Goal: Task Accomplishment & Management: Use online tool/utility

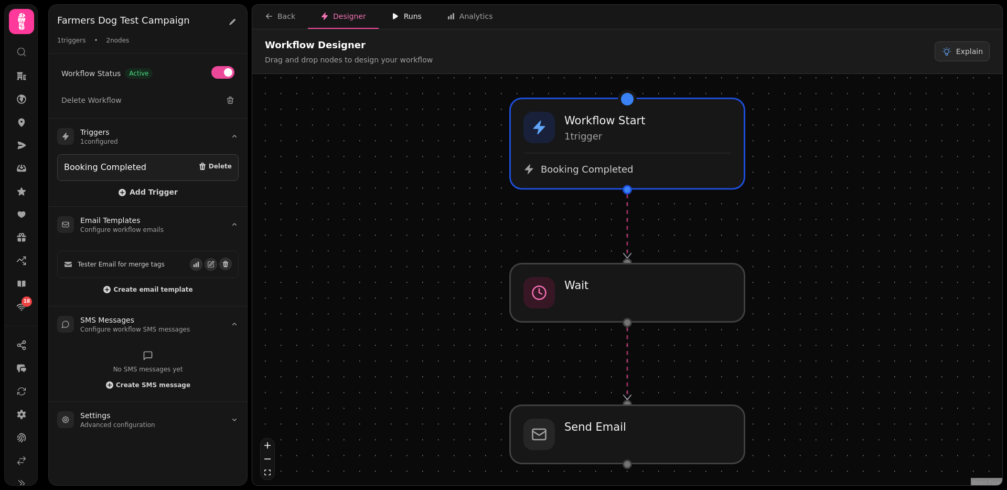
click at [393, 20] on icon "button" at bounding box center [395, 16] width 8 height 8
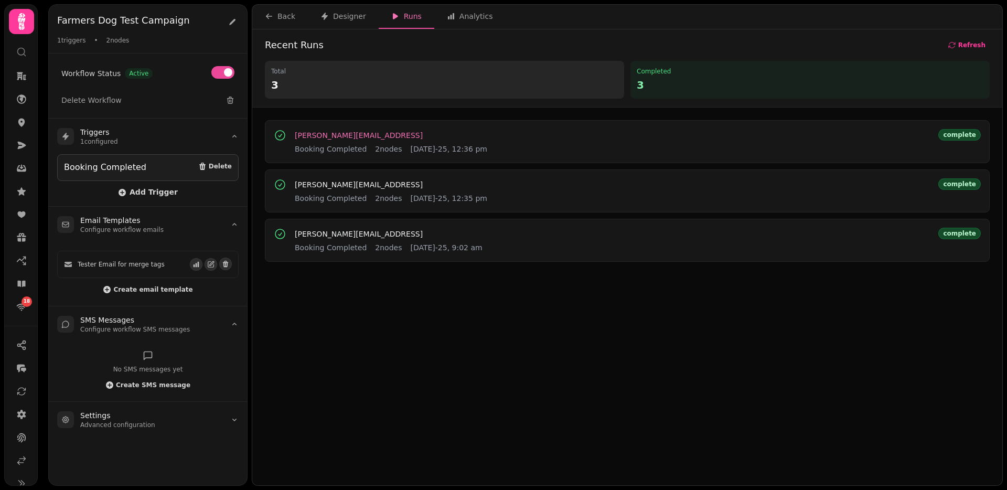
click at [378, 136] on span "josef.benassi@stampede.ai" at bounding box center [359, 135] width 128 height 7
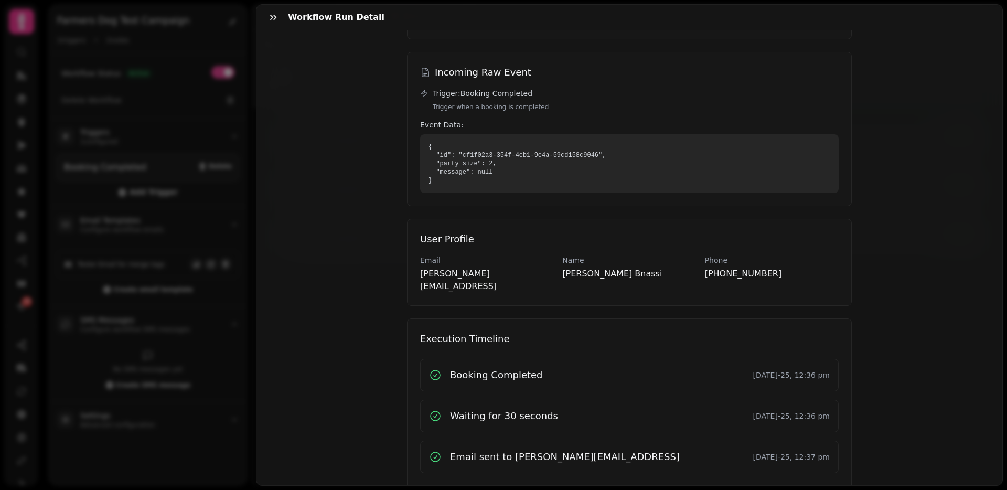
scroll to position [116, 0]
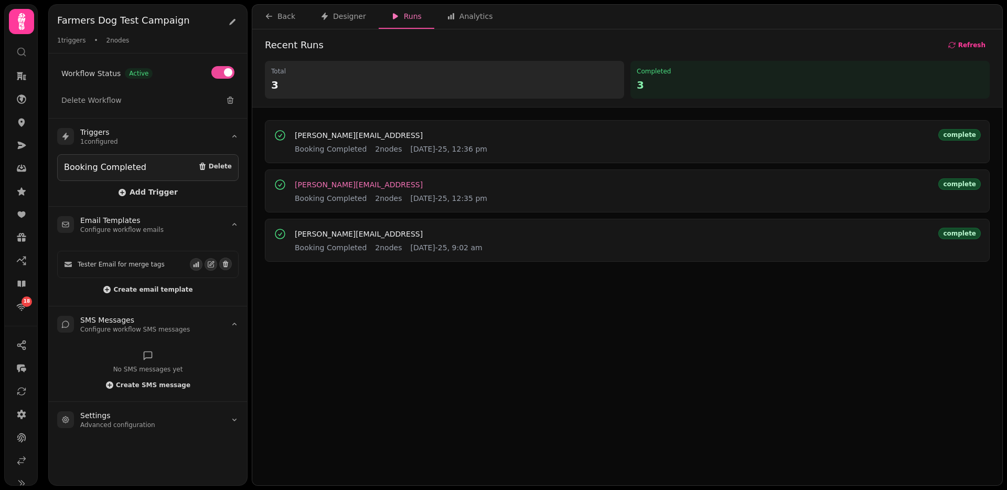
click at [378, 181] on span "lewis.macsporran@stampede.ai" at bounding box center [359, 184] width 128 height 7
click at [320, 134] on span "josef.benassi@stampede.ai" at bounding box center [359, 135] width 128 height 7
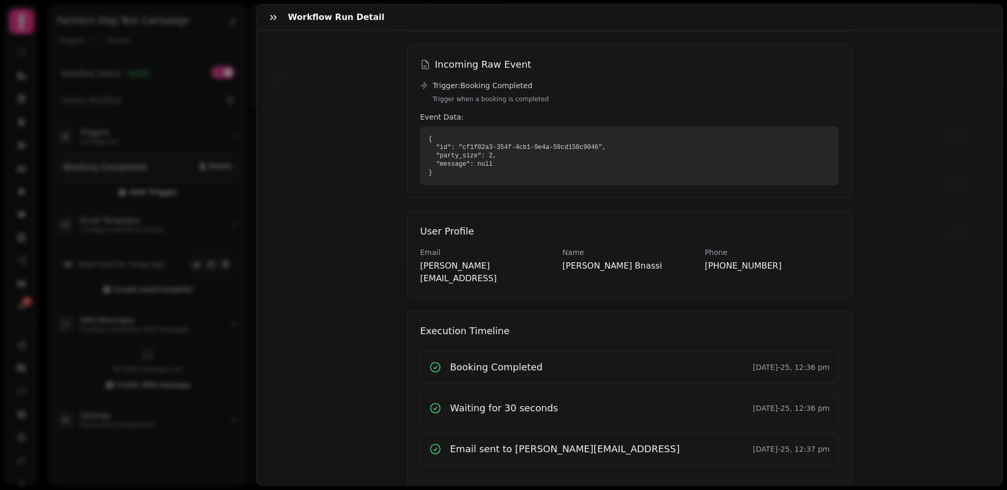
scroll to position [116, 0]
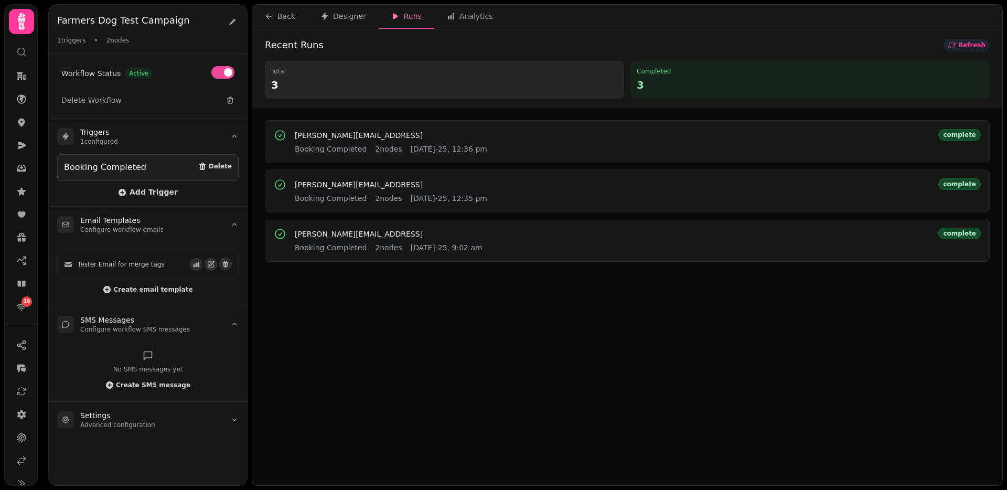
click at [959, 42] on button "Refresh" at bounding box center [966, 45] width 46 height 13
click at [334, 18] on div "Designer" at bounding box center [343, 16] width 46 height 10
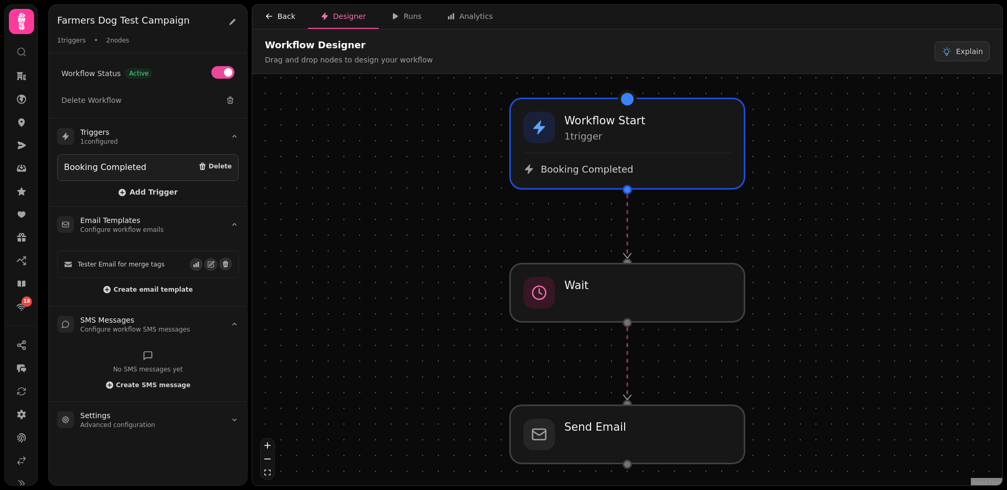
click at [263, 16] on button "Back" at bounding box center [280, 17] width 56 height 24
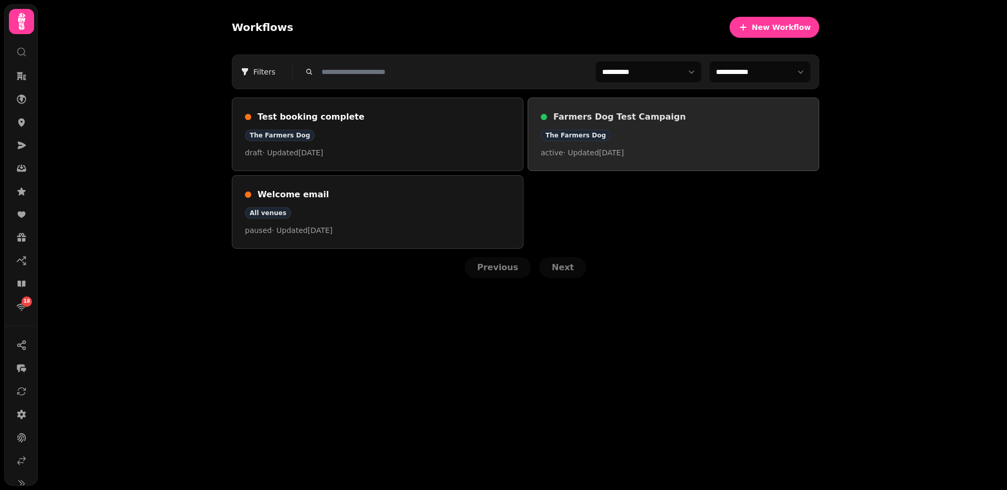
click at [576, 115] on h3 "Farmers Dog Test Campaign" at bounding box center [679, 117] width 253 height 13
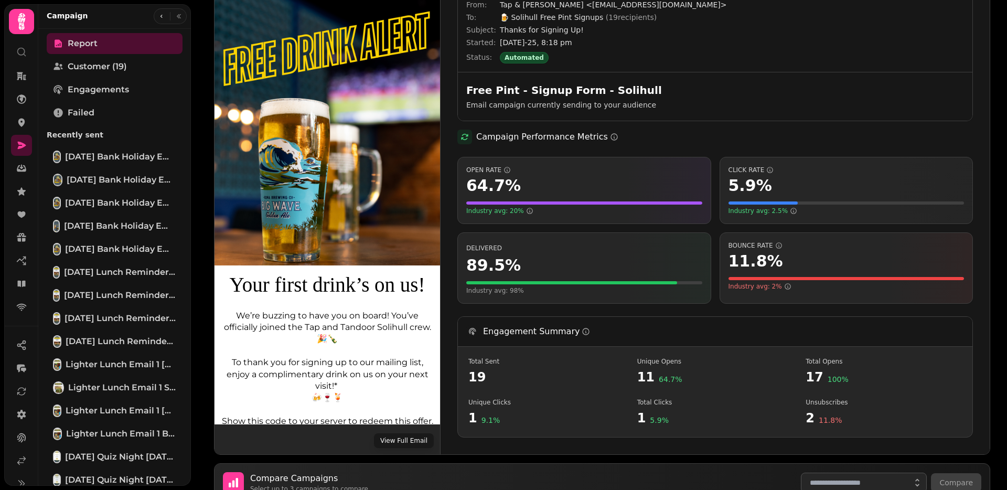
scroll to position [72, 0]
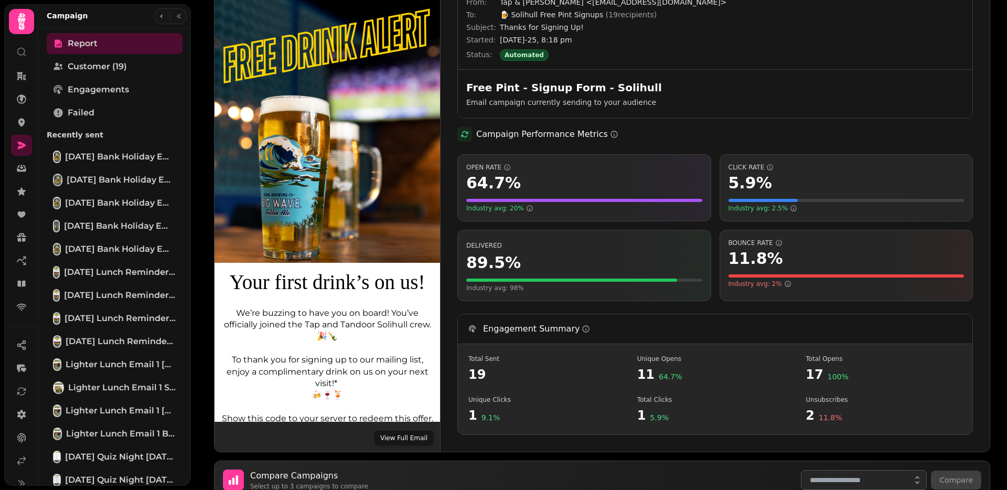
click at [401, 433] on button "View Full Email" at bounding box center [404, 438] width 60 height 15
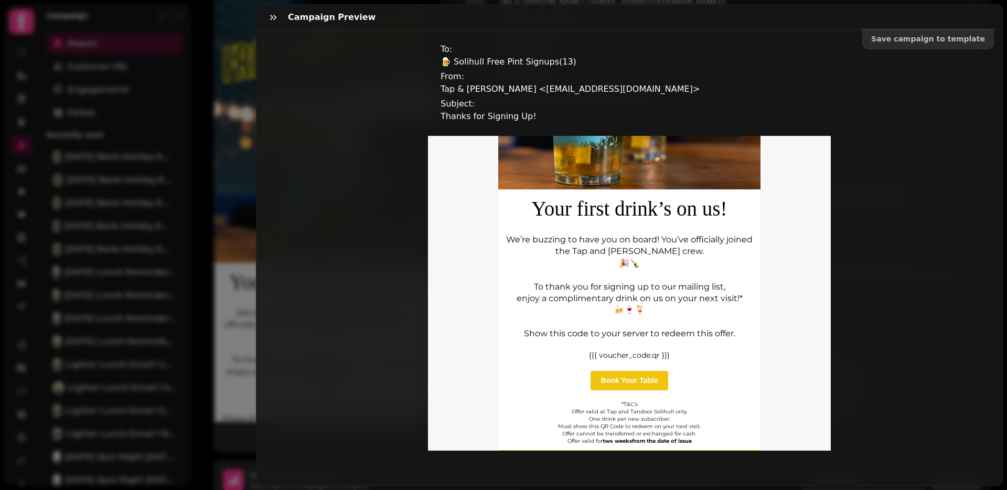
scroll to position [414, 0]
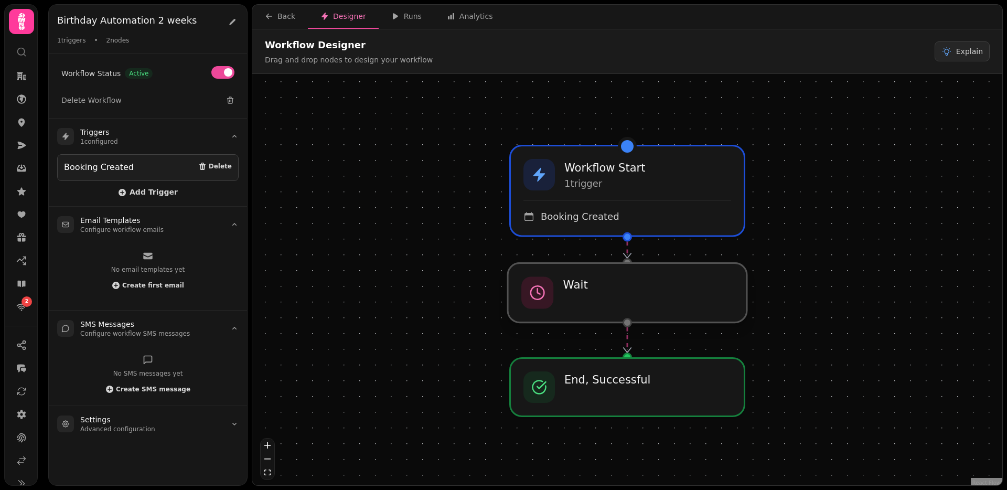
click at [521, 297] on div at bounding box center [627, 292] width 239 height 59
select select "**"
click at [550, 220] on span "Booking Created" at bounding box center [579, 216] width 80 height 13
click at [401, 18] on div "Runs" at bounding box center [406, 16] width 30 height 10
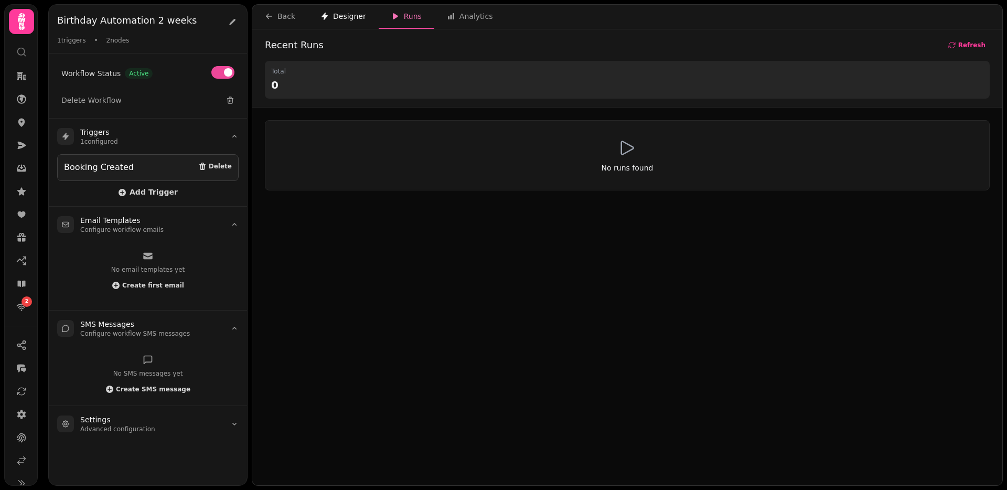
click at [353, 19] on div "Designer" at bounding box center [343, 16] width 46 height 10
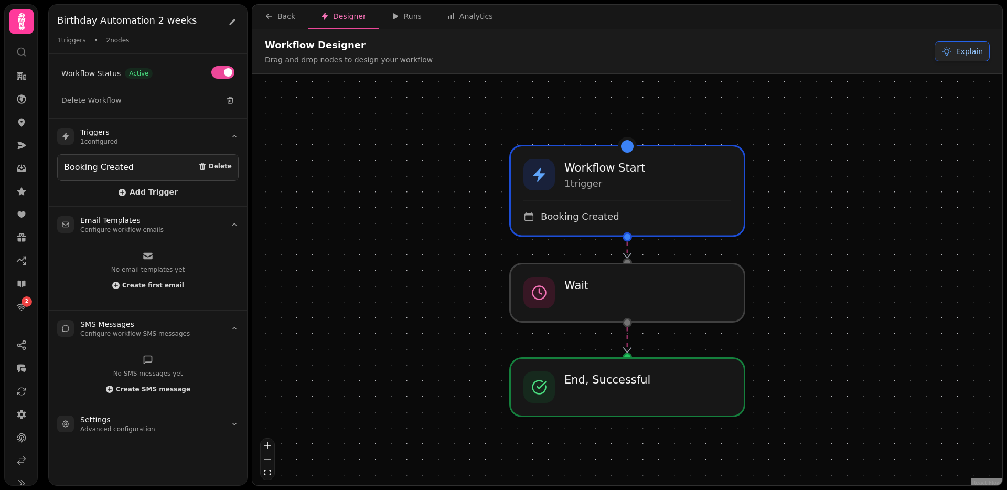
click at [969, 55] on span "Explain" at bounding box center [969, 51] width 27 height 10
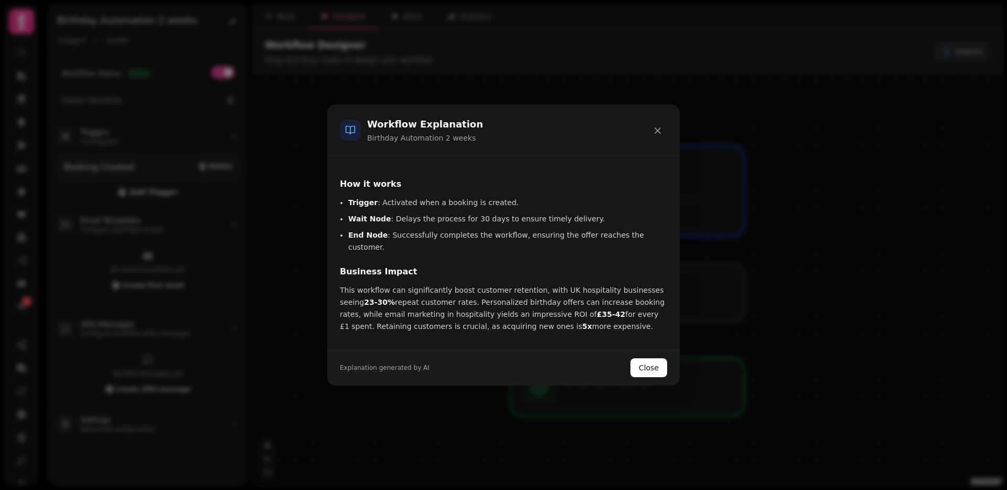
scroll to position [69, 0]
click at [406, 241] on li "End Node : Successfully completes the workflow, ensuring the offer reaches the …" at bounding box center [507, 243] width 319 height 24
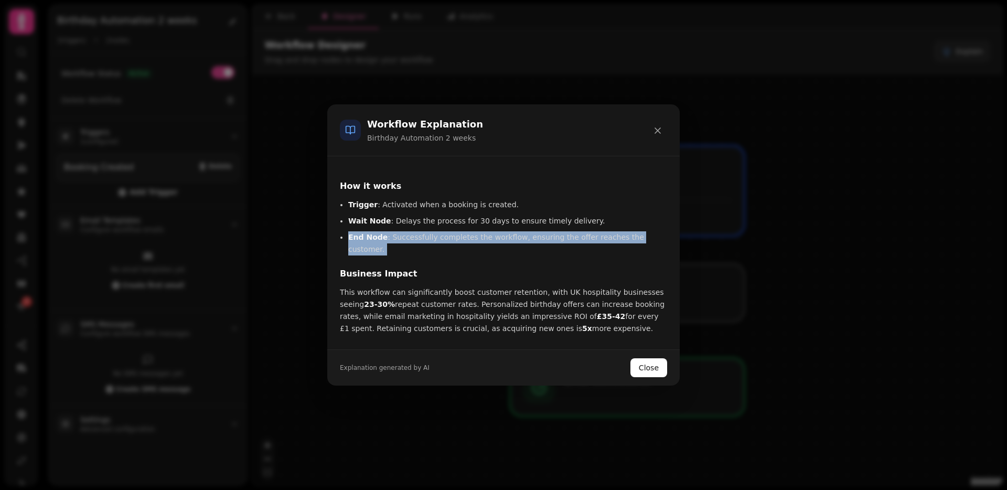
click at [406, 241] on li "End Node : Successfully completes the workflow, ensuring the offer reaches the …" at bounding box center [507, 243] width 319 height 24
copy div "End Node : Successfully completes the workflow, ensuring the offer reaches the …"
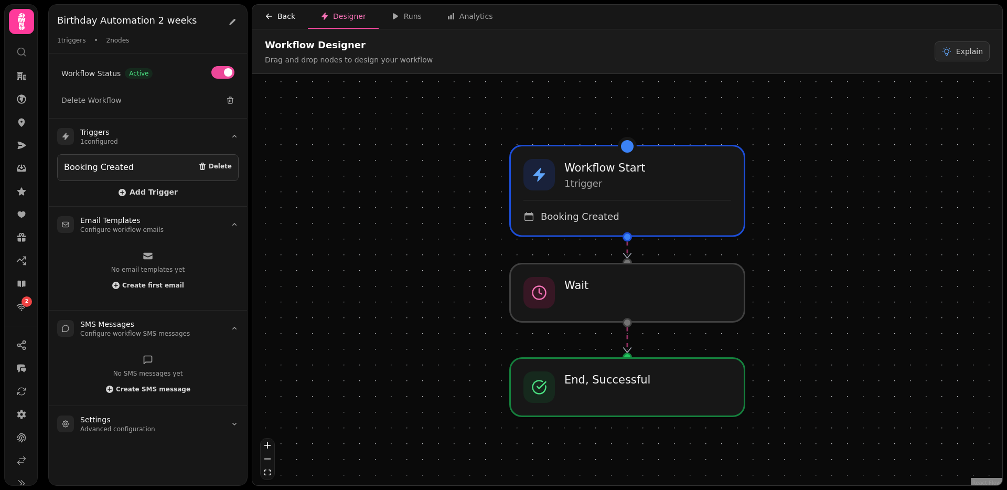
click at [278, 21] on div "Back" at bounding box center [280, 16] width 30 height 10
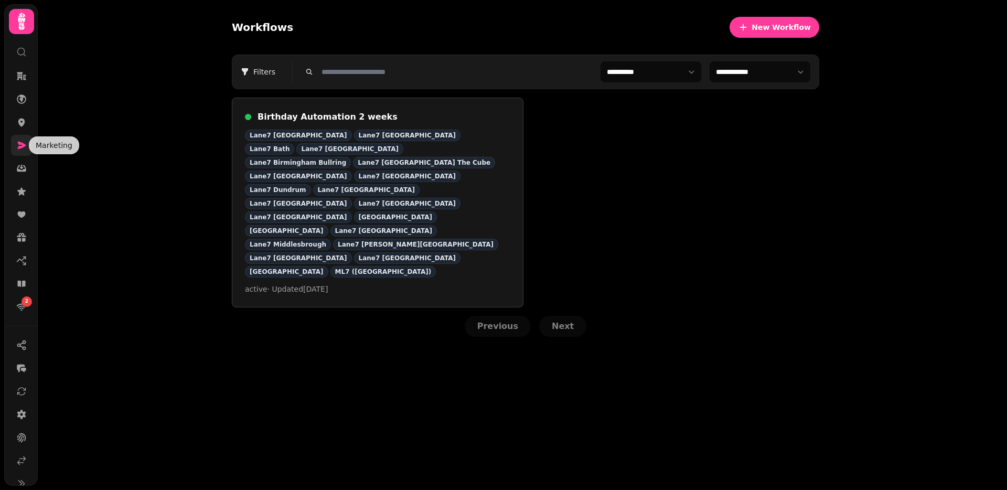
click at [24, 145] on icon at bounding box center [22, 145] width 8 height 7
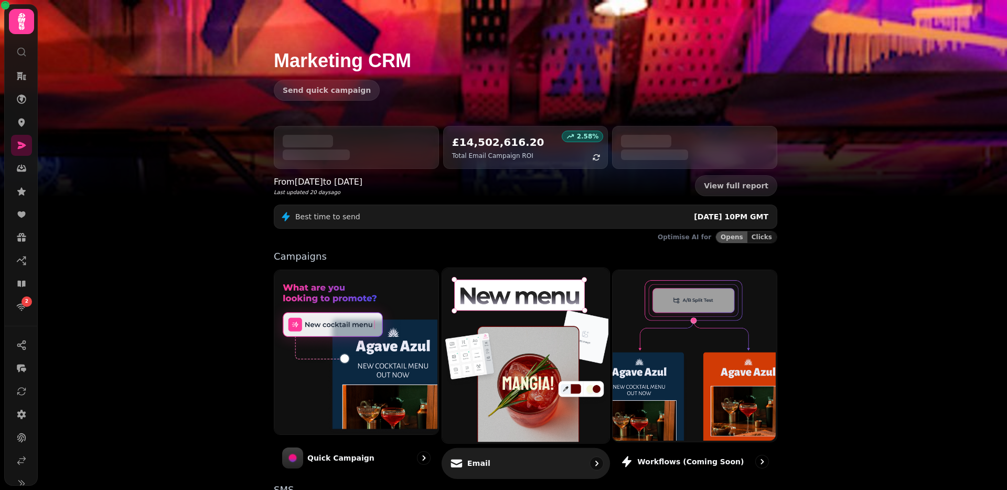
click at [524, 358] on img at bounding box center [523, 354] width 167 height 175
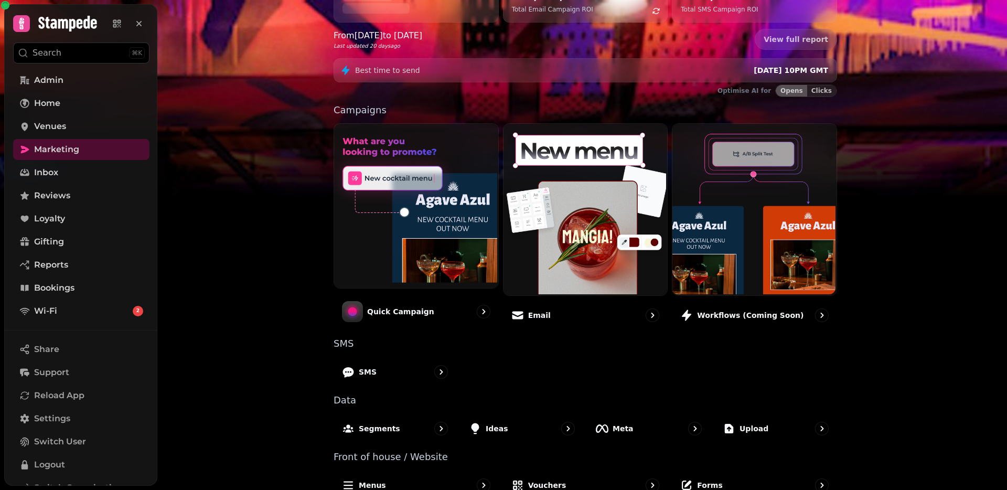
scroll to position [165, 0]
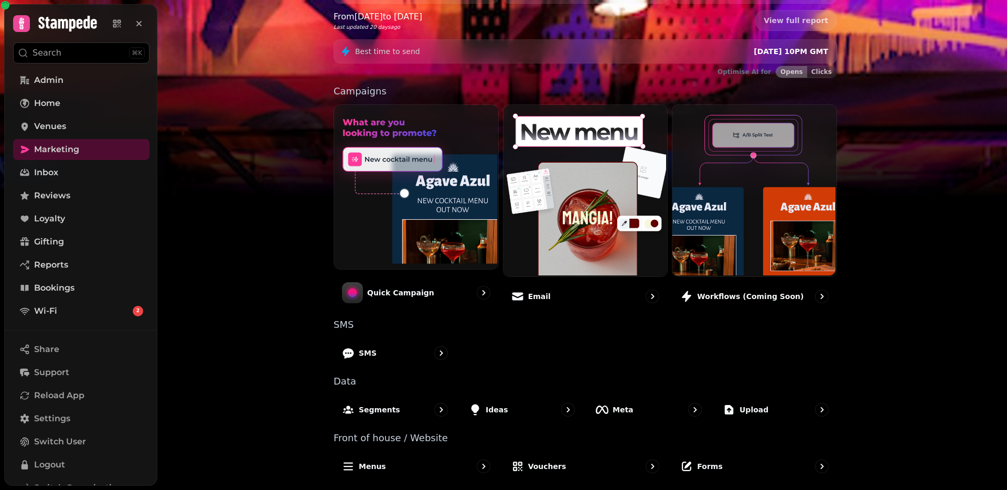
click at [405, 404] on div "Segments" at bounding box center [395, 409] width 123 height 30
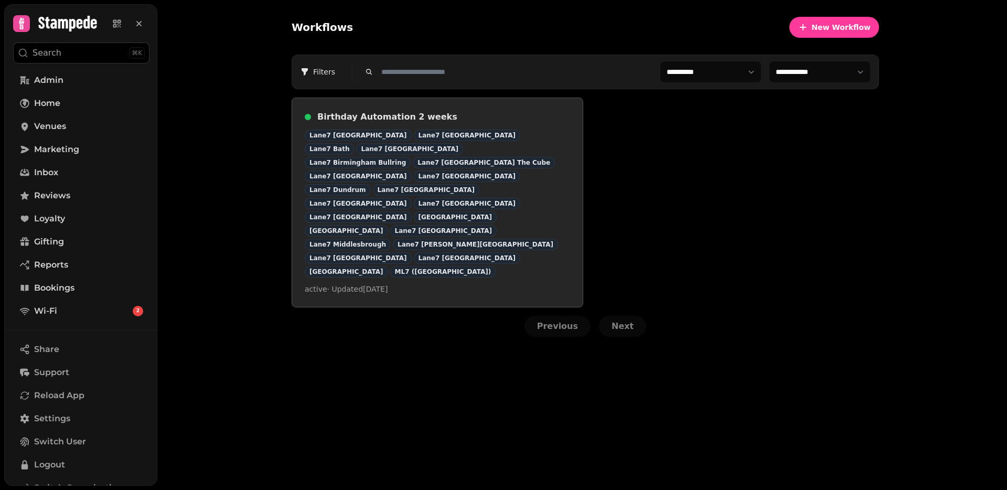
click at [376, 113] on h3 "Birthday Automation 2 weeks" at bounding box center [443, 117] width 253 height 13
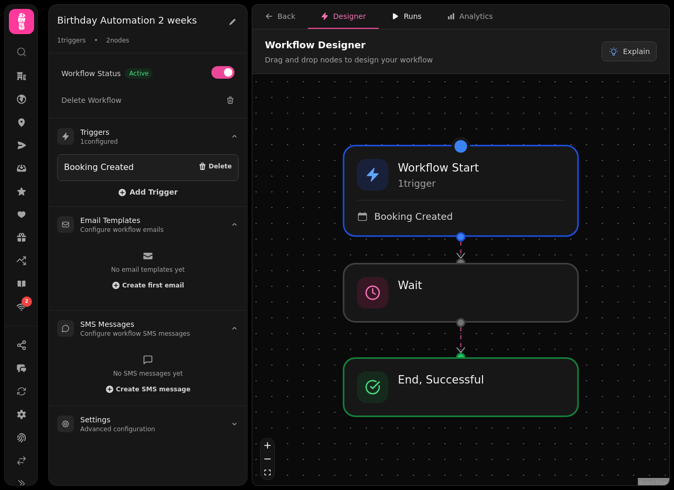
click at [399, 27] on button "Runs" at bounding box center [407, 17] width 56 height 24
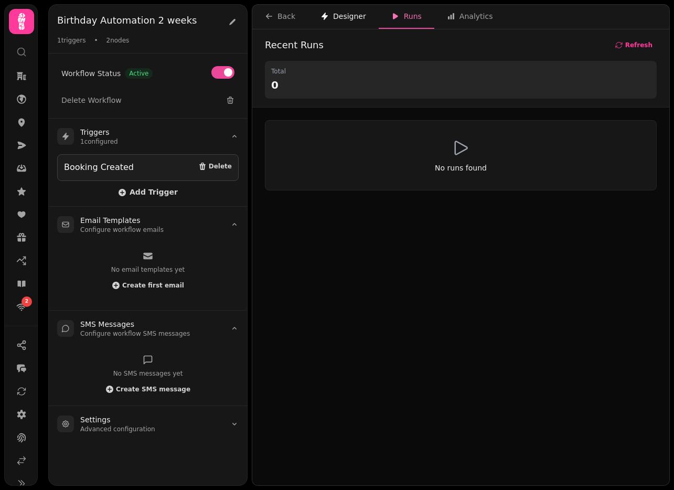
click at [335, 18] on div "Designer" at bounding box center [343, 16] width 46 height 10
